Goal: Task Accomplishment & Management: Complete application form

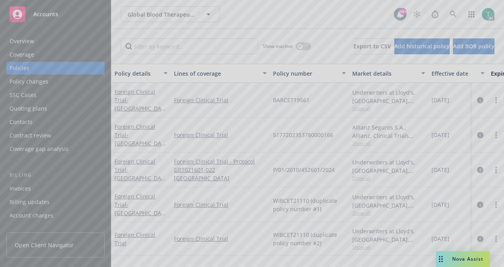
click at [458, 261] on div at bounding box center [252, 133] width 504 height 267
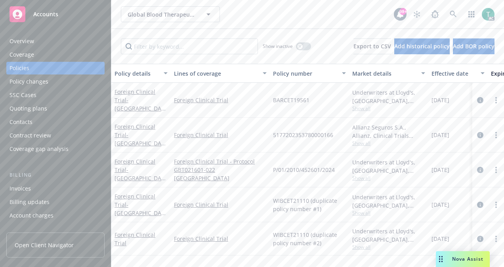
click at [465, 257] on span "Nova Assist" at bounding box center [467, 258] width 31 height 7
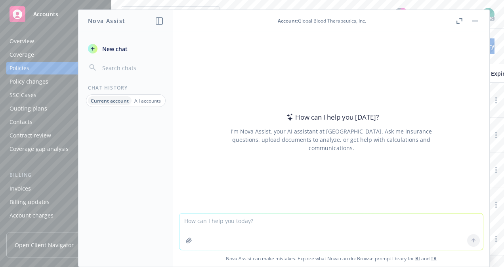
click at [210, 220] on textarea at bounding box center [330, 231] width 303 height 36
type textarea "Make this more professional"
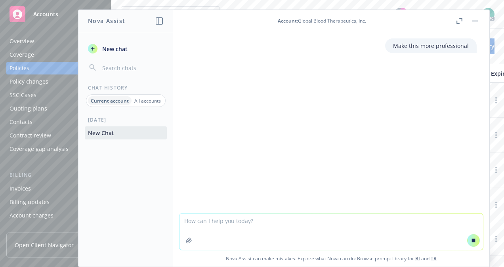
click at [202, 220] on textarea at bounding box center [330, 231] width 303 height 36
paste textarea "Hello Roger, I hope this email finds you well. My apologies for not providing y…"
type textarea "Hello Roger, I hope this email finds you well. My apologies for not providing y…"
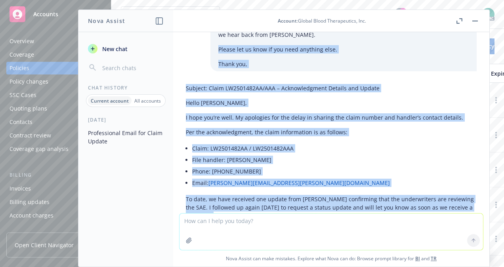
scroll to position [237, 0]
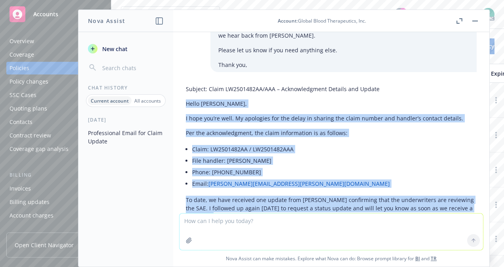
drag, startPoint x: 213, startPoint y: 170, endPoint x: 186, endPoint y: 84, distance: 89.8
click at [186, 84] on div "Subject: Claim LW2501482AA/AAA – Acknowledgment Details and Update Hello Roger,…" at bounding box center [331, 167] width 291 height 171
copy div "Hello Roger, I hope you’re well. My apologies for the delay in sharing the clai…"
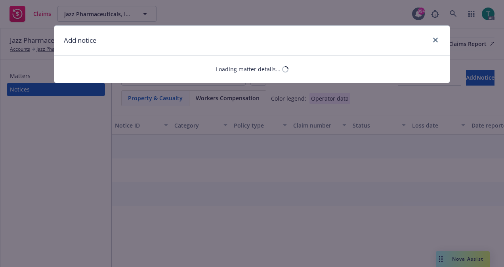
select select "PRODUCT_LIABILITY"
select select "open"
select select "CLAIM"
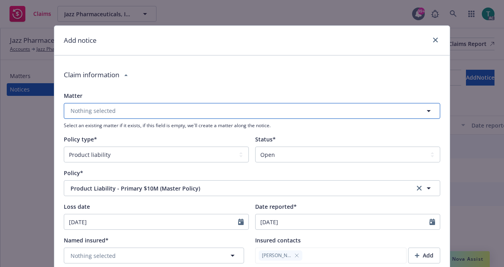
click at [156, 110] on button "Nothing selected" at bounding box center [252, 111] width 376 height 16
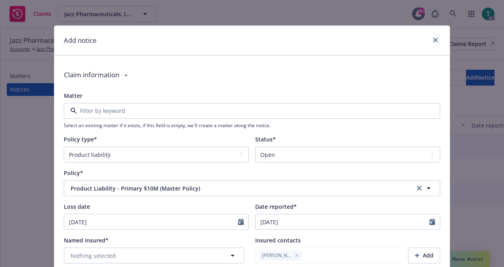
type textarea "x"
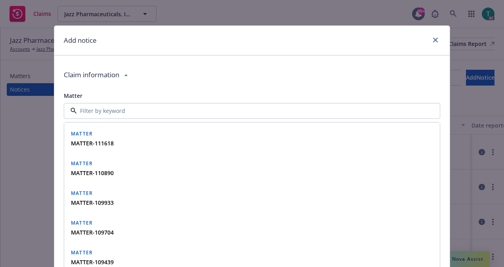
click at [146, 85] on div "Claim information" at bounding box center [252, 74] width 376 height 23
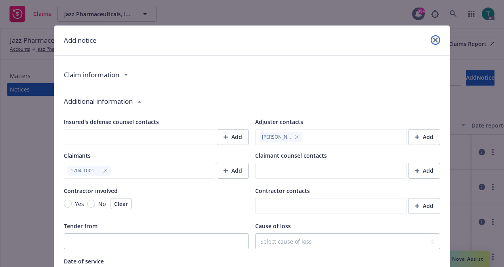
click at [433, 38] on icon "close" at bounding box center [435, 40] width 5 height 5
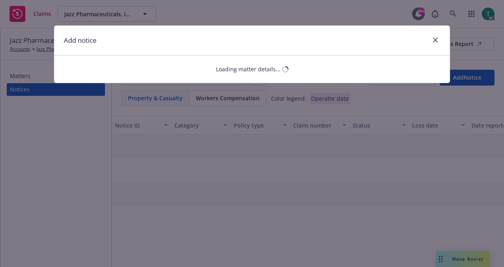
select select "PRODUCT_LIABILITY"
select select "open"
select select "CLAIM"
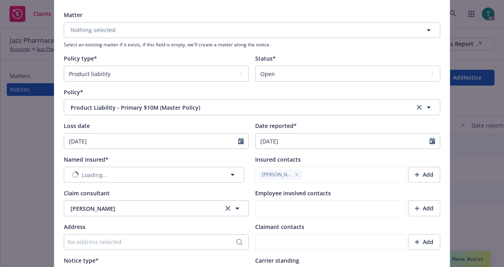
scroll to position [83, 0]
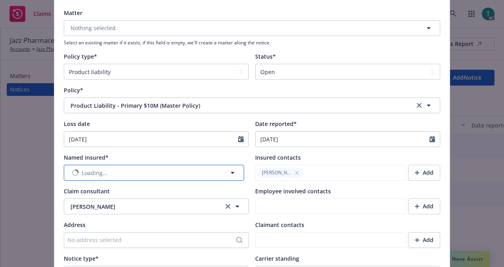
click at [156, 171] on button "Loading..." at bounding box center [154, 173] width 180 height 16
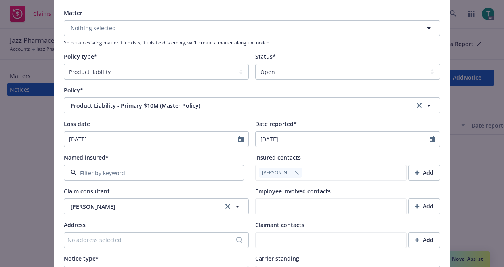
type textarea "x"
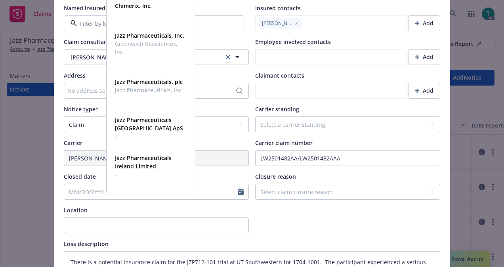
scroll to position [181, 0]
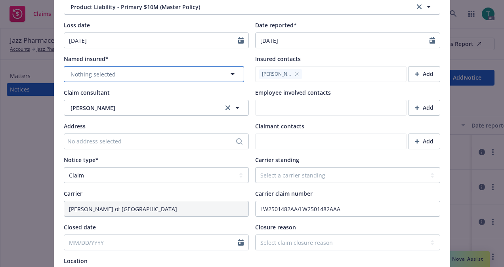
click at [112, 74] on button "Nothing selected" at bounding box center [154, 74] width 180 height 16
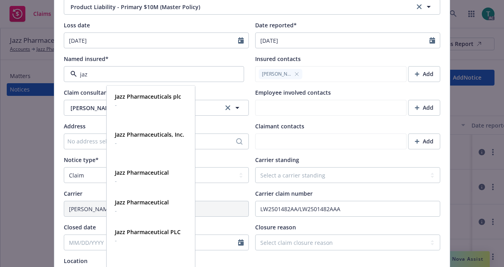
type input "jazz"
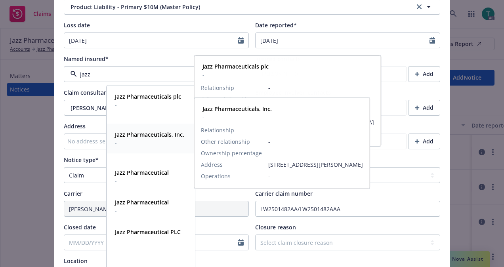
click at [150, 135] on strong "Jazz Pharmaceuticals, Inc." at bounding box center [149, 135] width 69 height 8
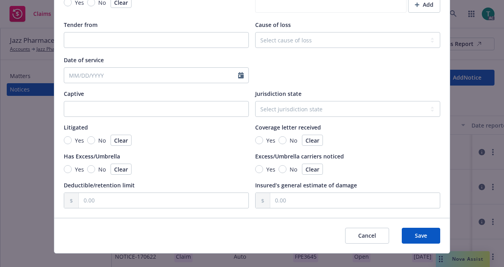
scroll to position [753, 0]
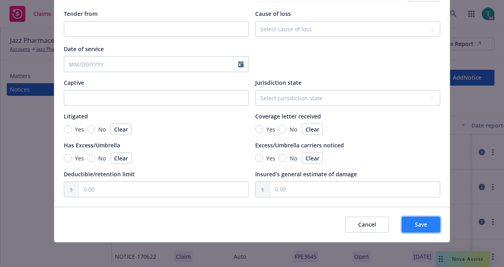
click at [420, 222] on span "Save" at bounding box center [420, 224] width 12 height 8
type textarea "x"
